Goal: Task Accomplishment & Management: Complete application form

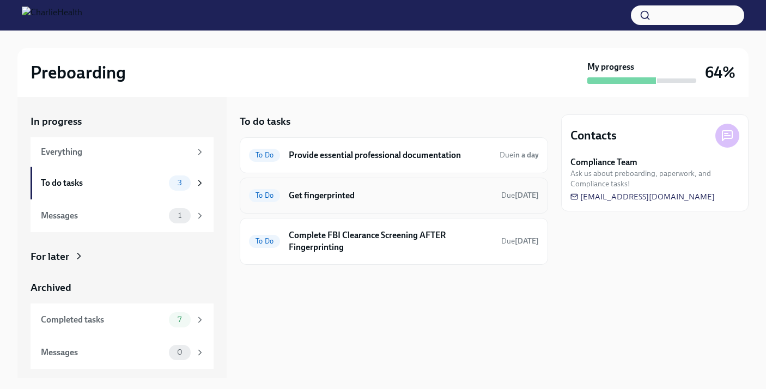
click at [317, 197] on h6 "Get fingerprinted" at bounding box center [391, 196] width 204 height 12
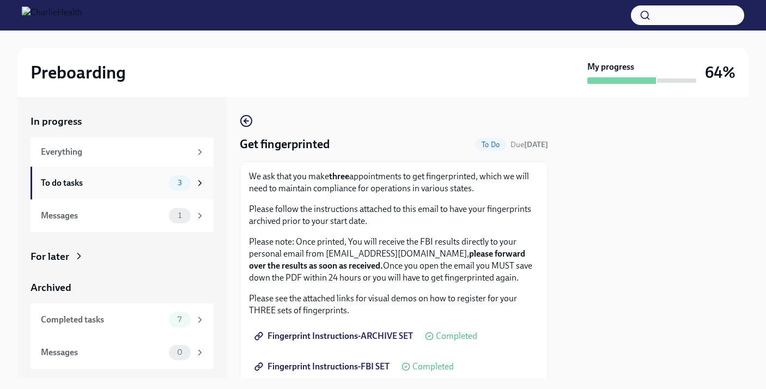
click at [147, 180] on div "To do tasks" at bounding box center [103, 183] width 124 height 12
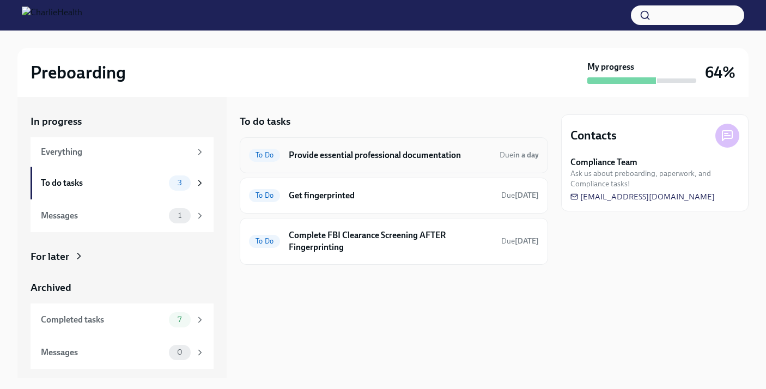
click at [348, 164] on div "To Do Provide essential professional documentation Due in a day" at bounding box center [394, 155] width 308 height 36
click at [345, 151] on h6 "Provide essential professional documentation" at bounding box center [390, 155] width 202 height 12
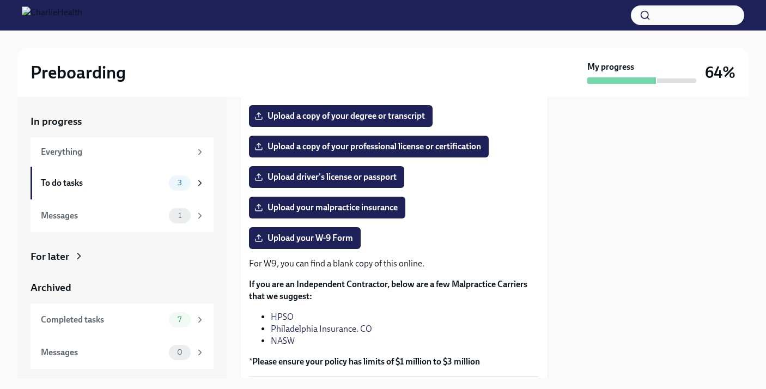
scroll to position [209, 0]
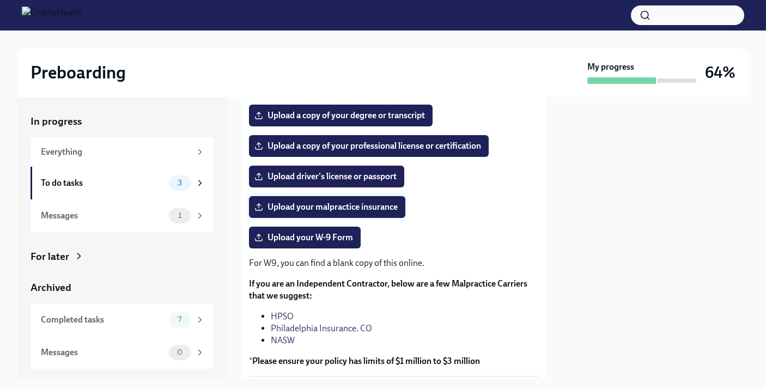
click at [305, 208] on span "Upload your malpractice insurance" at bounding box center [327, 207] width 141 height 11
click at [0, 0] on input "Upload your malpractice insurance" at bounding box center [0, 0] width 0 height 0
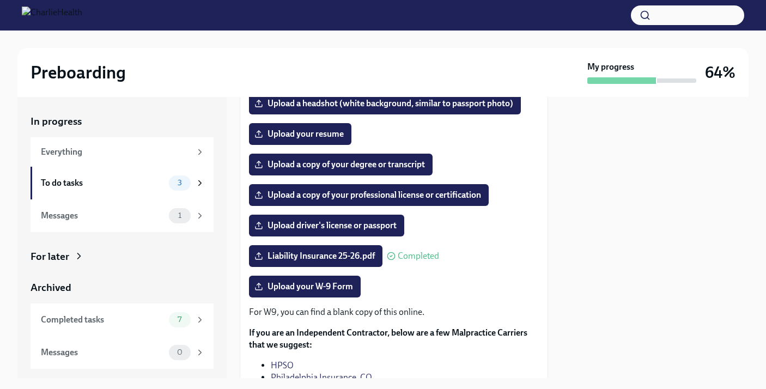
scroll to position [137, 0]
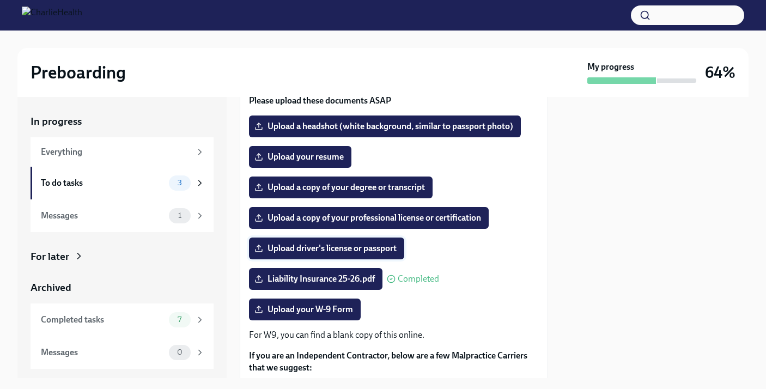
click at [337, 248] on span "Upload driver's license or passport" at bounding box center [327, 248] width 140 height 11
click at [0, 0] on input "Upload driver's license or passport" at bounding box center [0, 0] width 0 height 0
click at [410, 209] on label "Upload a copy of your professional license or certification" at bounding box center [369, 218] width 240 height 22
click at [0, 0] on input "Upload a copy of your professional license or certification" at bounding box center [0, 0] width 0 height 0
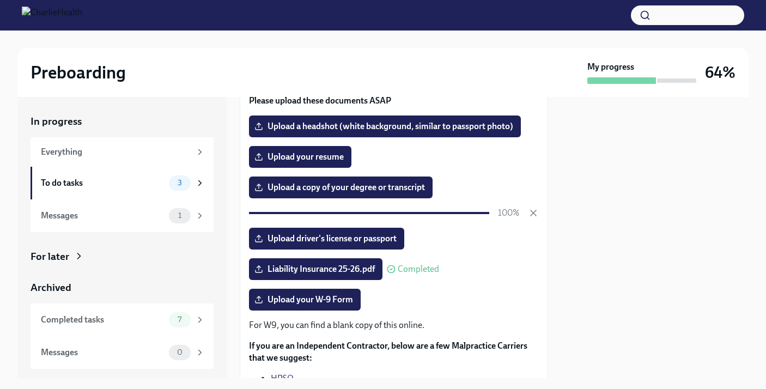
click at [563, 275] on div at bounding box center [654, 237] width 187 height 281
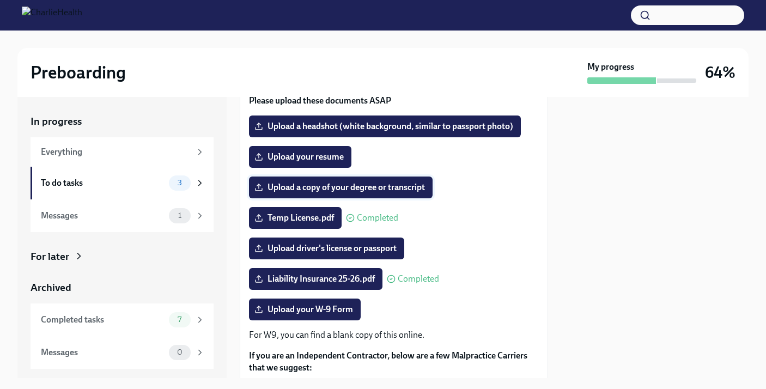
click at [401, 184] on span "Upload a copy of your degree or transcript" at bounding box center [341, 187] width 168 height 11
click at [0, 0] on input "Upload a copy of your degree or transcript" at bounding box center [0, 0] width 0 height 0
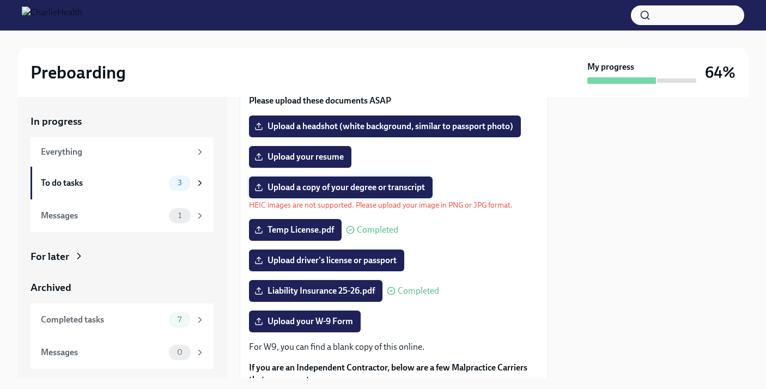
click at [298, 188] on span "Upload a copy of your degree or transcript" at bounding box center [341, 187] width 168 height 11
click at [0, 0] on input "Upload a copy of your degree or transcript" at bounding box center [0, 0] width 0 height 0
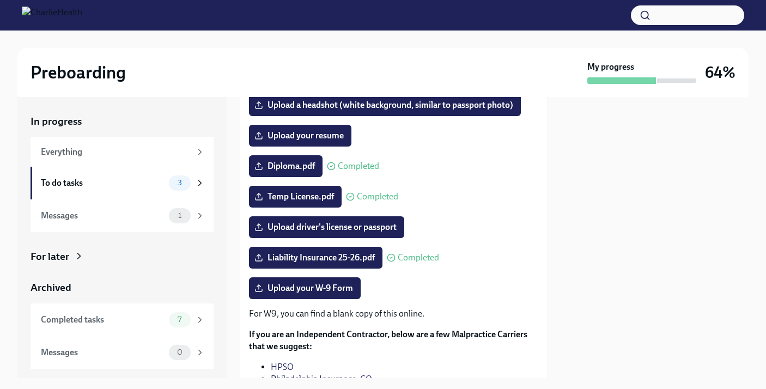
scroll to position [159, 0]
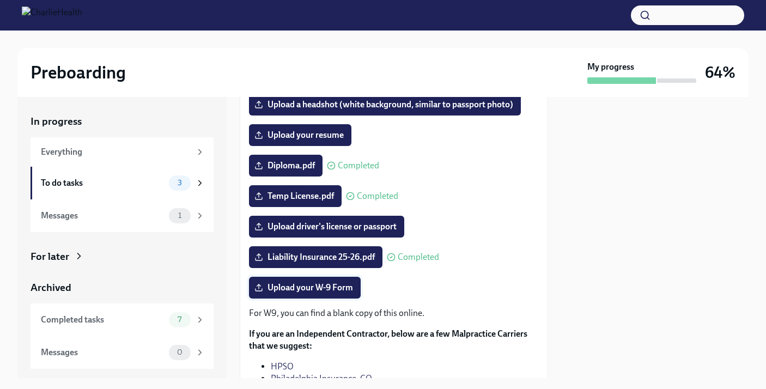
click at [299, 295] on label "Upload your W-9 Form" at bounding box center [305, 288] width 112 height 22
click at [0, 0] on input "Upload your W-9 Form" at bounding box center [0, 0] width 0 height 0
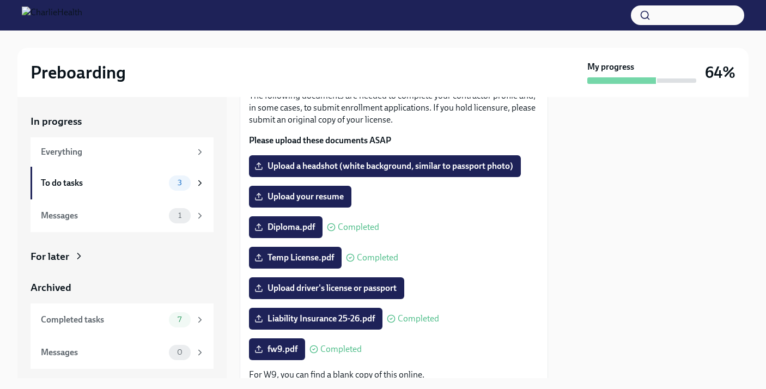
scroll to position [96, 0]
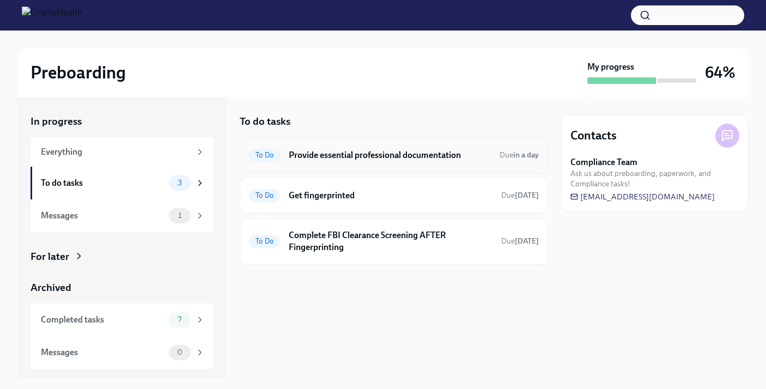
click at [355, 153] on h6 "Provide essential professional documentation" at bounding box center [390, 155] width 202 height 12
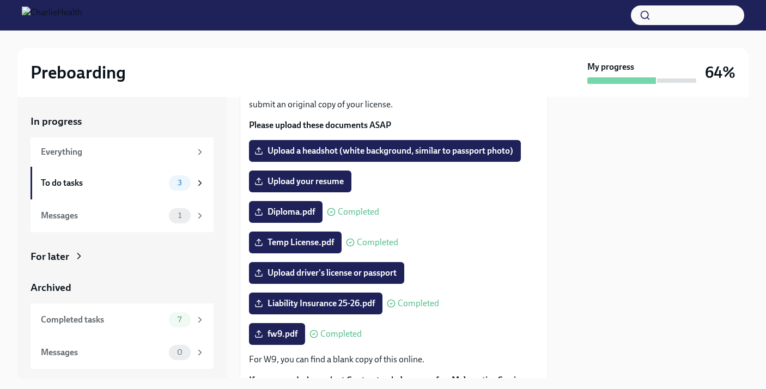
scroll to position [120, 0]
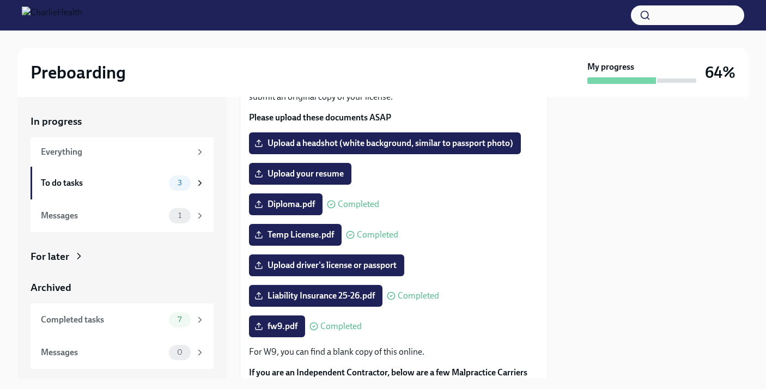
click at [355, 153] on label "Upload a headshot (white background, similar to passport photo)" at bounding box center [385, 143] width 272 height 22
click at [0, 0] on input "Upload a headshot (white background, similar to passport photo)" at bounding box center [0, 0] width 0 height 0
click at [410, 138] on span "Upload a headshot (white background, similar to passport photo)" at bounding box center [385, 143] width 257 height 11
click at [0, 0] on input "Upload a headshot (white background, similar to passport photo)" at bounding box center [0, 0] width 0 height 0
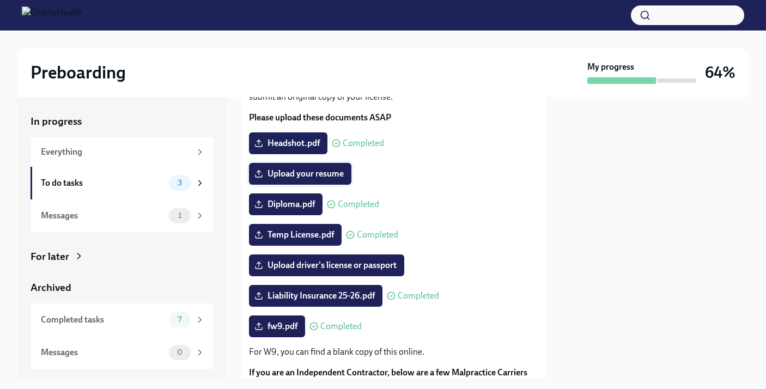
click at [308, 174] on span "Upload your resume" at bounding box center [300, 173] width 87 height 11
click at [0, 0] on input "Upload your resume" at bounding box center [0, 0] width 0 height 0
click at [305, 271] on label "Upload driver's license or passport" at bounding box center [326, 266] width 155 height 22
click at [0, 0] on input "Upload driver's license or passport" at bounding box center [0, 0] width 0 height 0
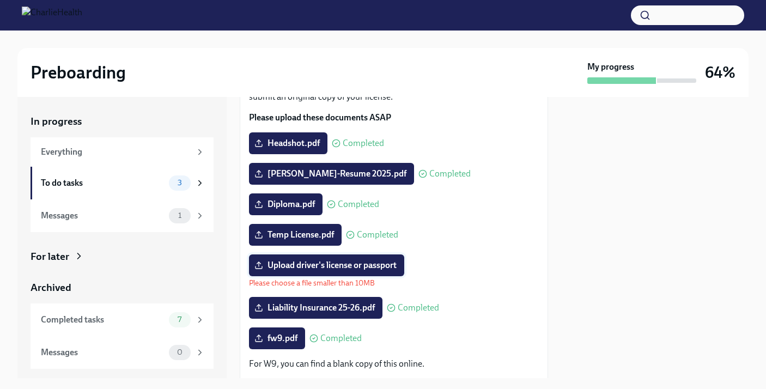
click at [326, 265] on span "Upload driver's license or passport" at bounding box center [327, 265] width 140 height 11
click at [0, 0] on input "Upload driver's license or passport" at bounding box center [0, 0] width 0 height 0
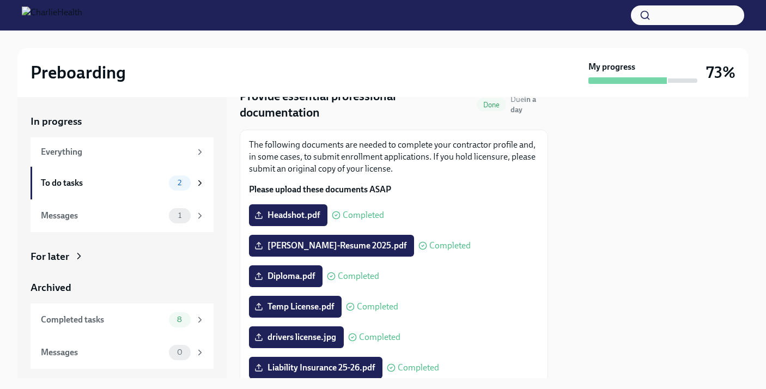
scroll to position [0, 0]
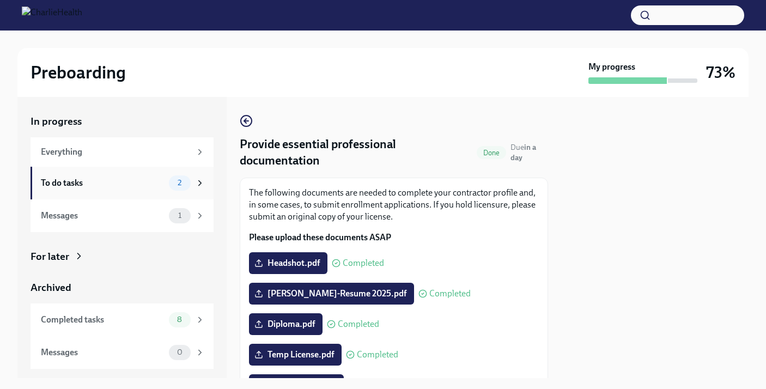
click at [146, 178] on div "To do tasks" at bounding box center [103, 183] width 124 height 12
